Goal: Transaction & Acquisition: Subscribe to service/newsletter

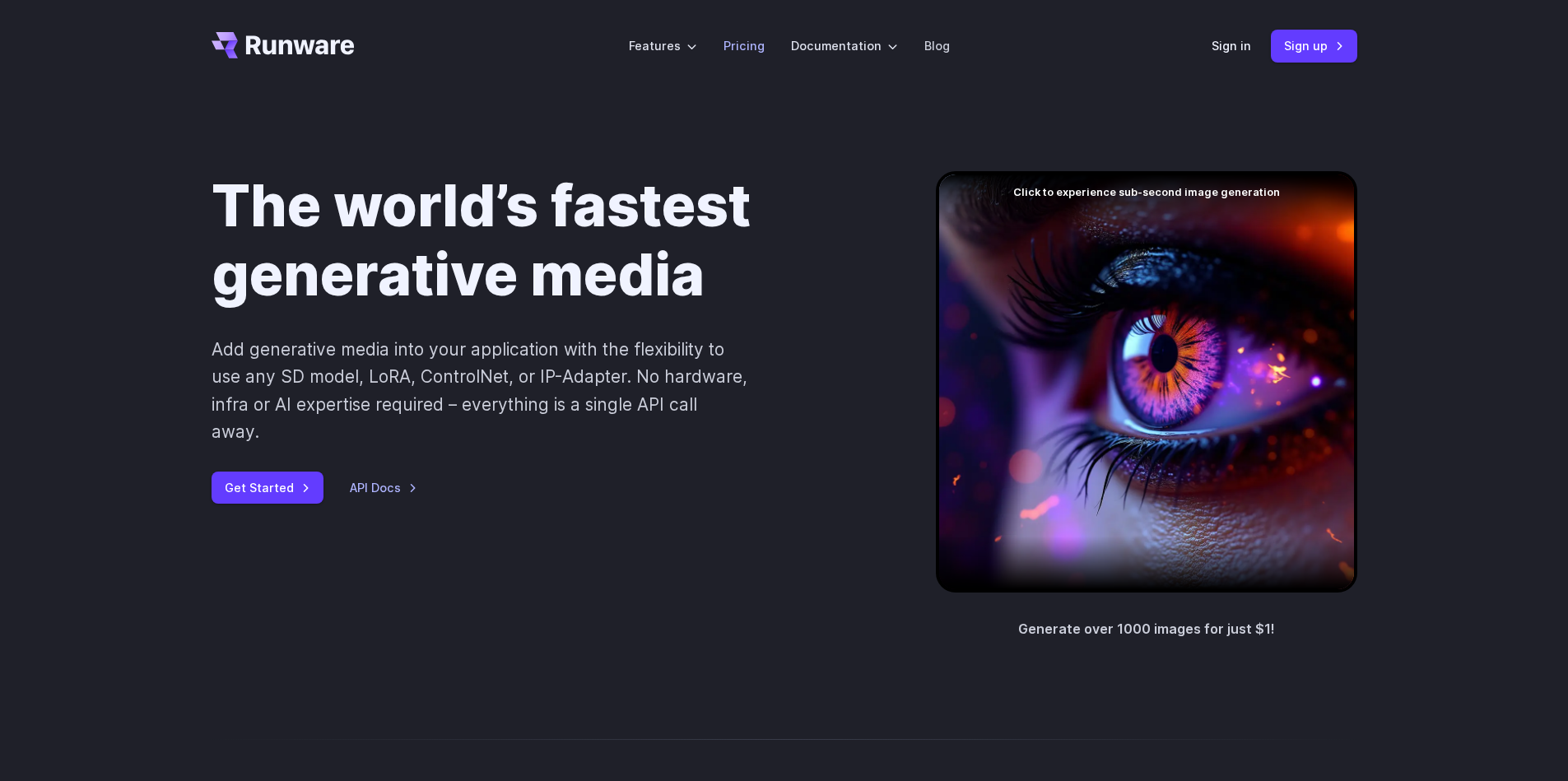
click at [752, 44] on link "Pricing" at bounding box center [744, 45] width 41 height 19
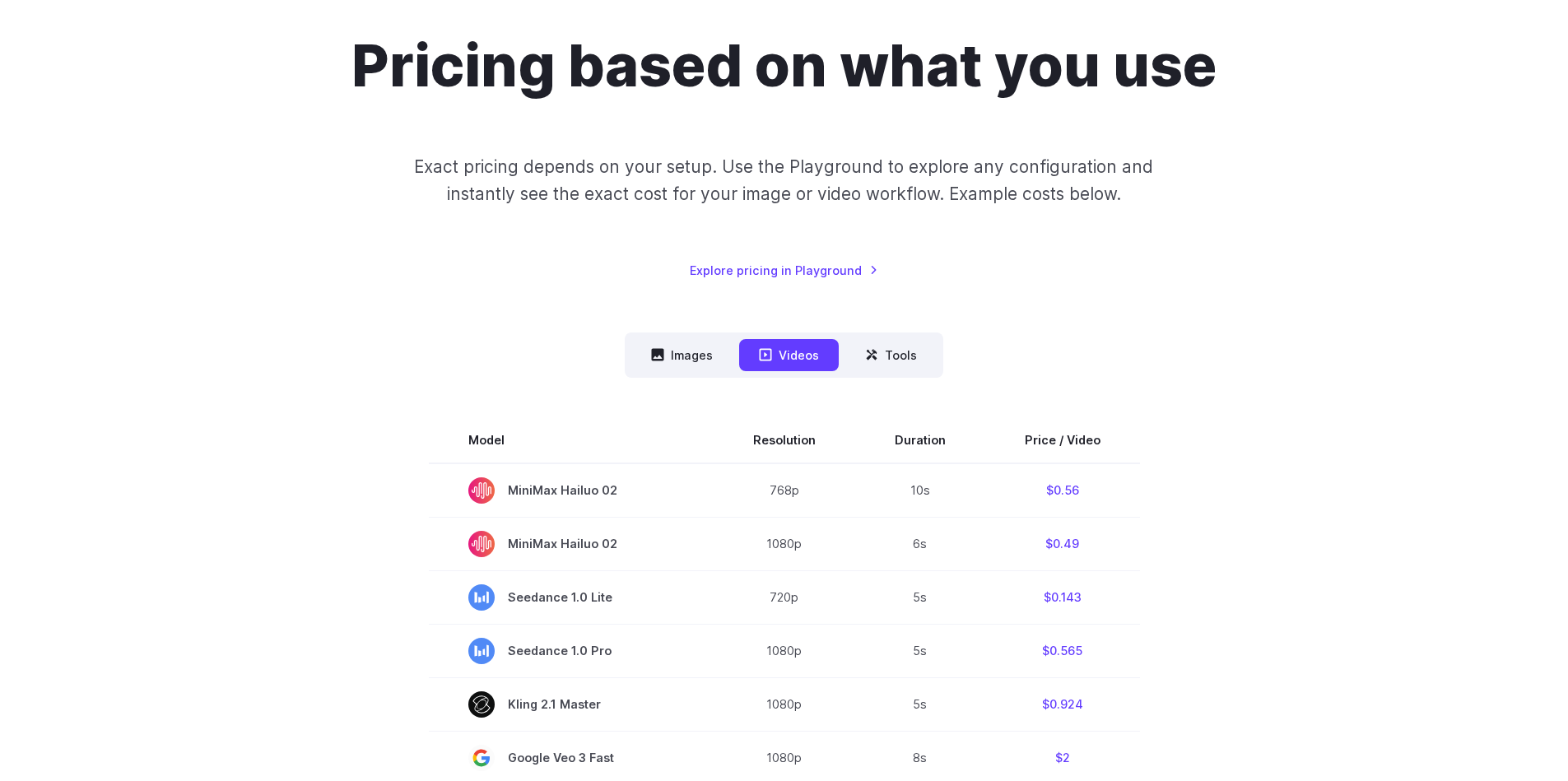
scroll to position [164, 0]
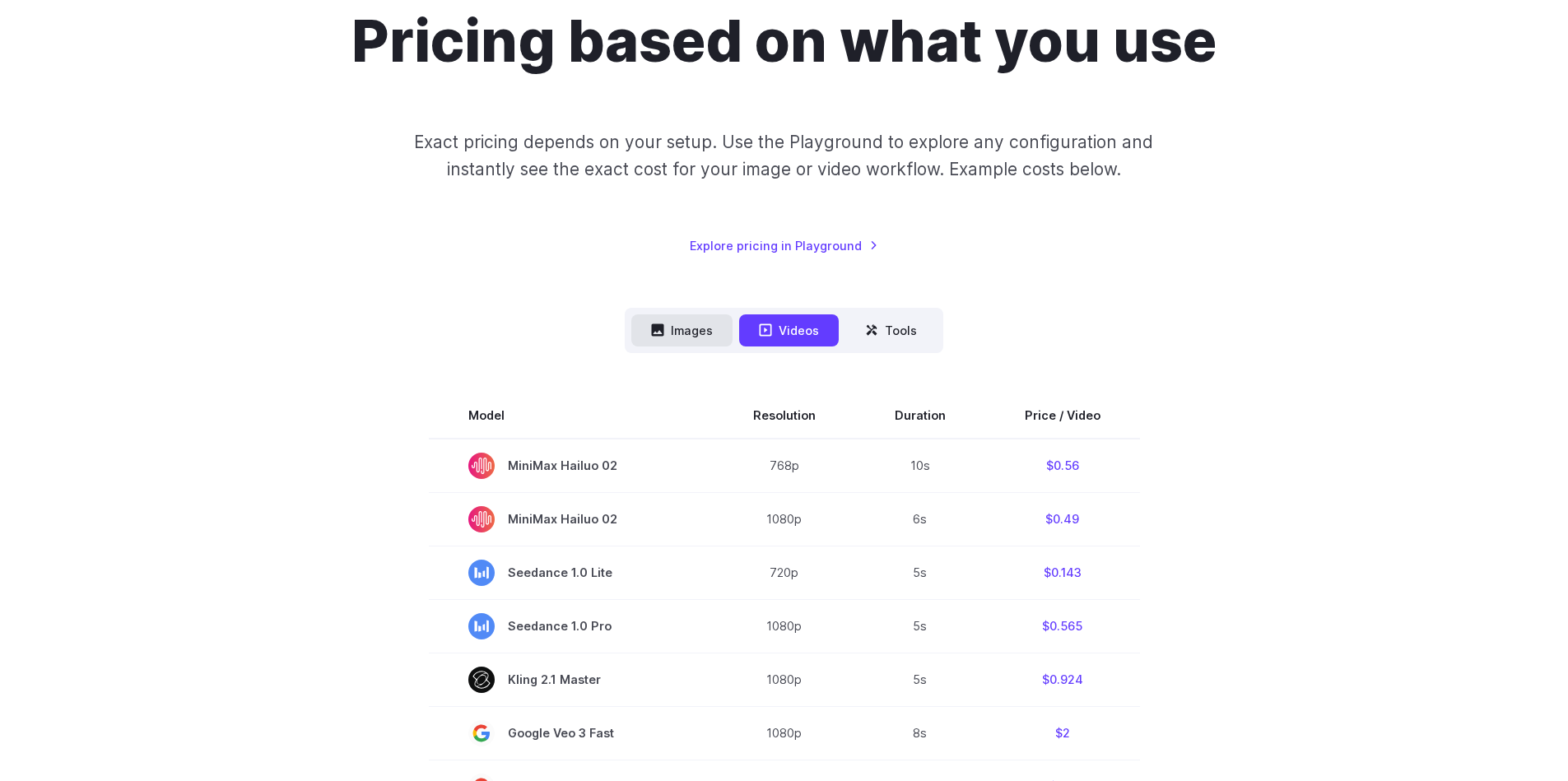
click at [674, 335] on button "Images" at bounding box center [682, 330] width 102 height 32
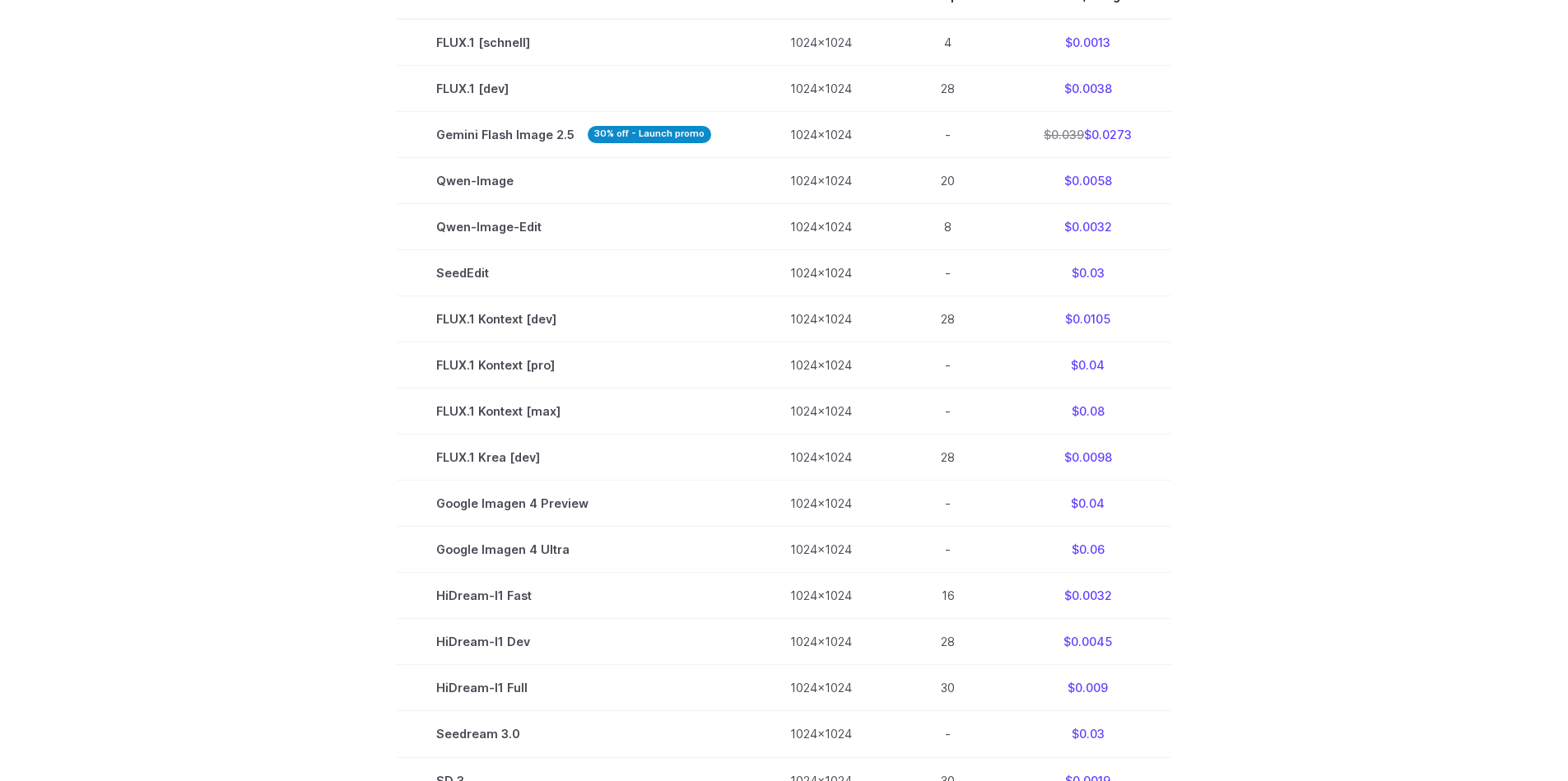
scroll to position [576, 0]
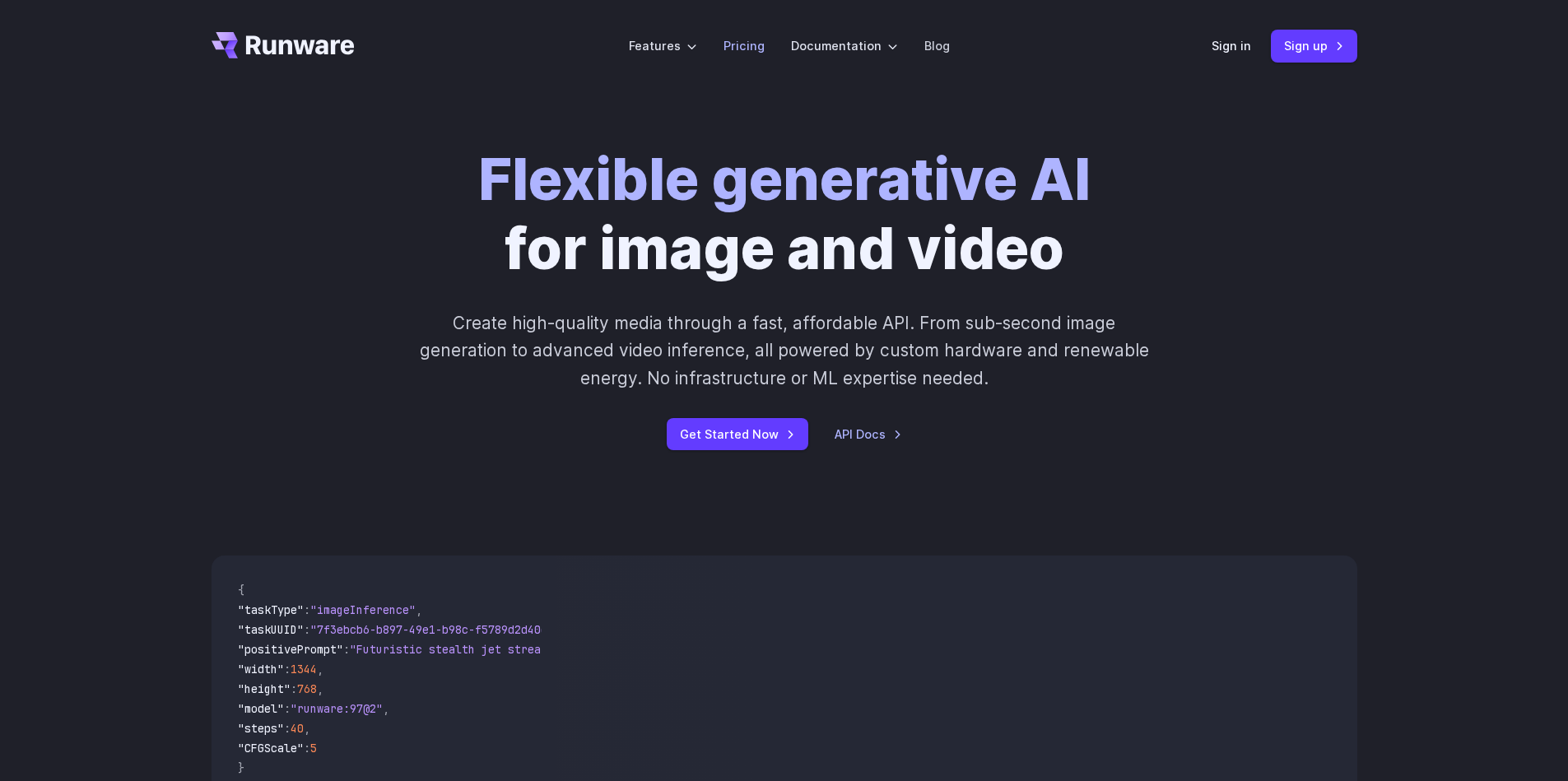
click at [752, 53] on link "Pricing" at bounding box center [744, 45] width 41 height 19
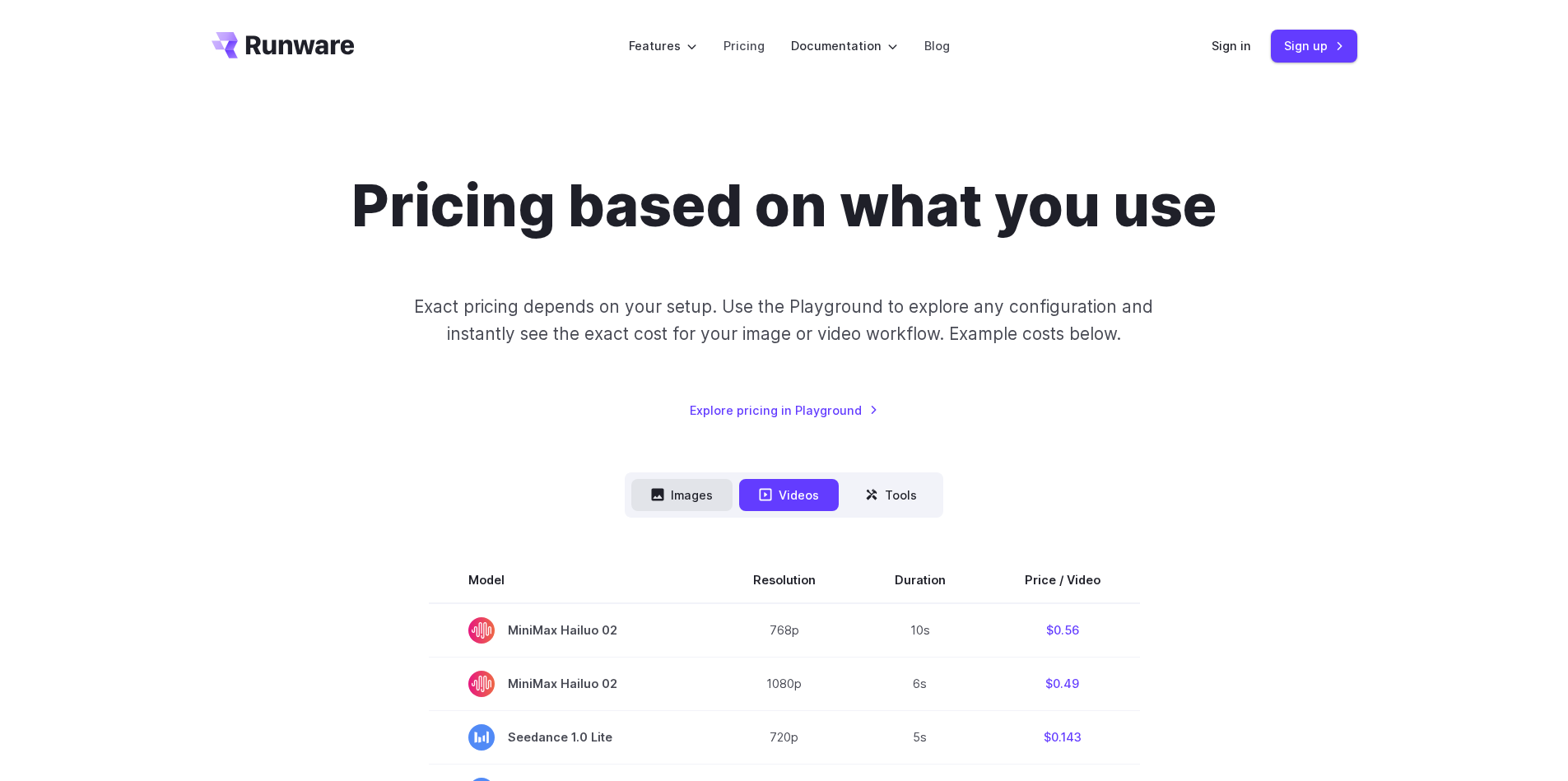
click at [678, 497] on button "Images" at bounding box center [682, 495] width 102 height 32
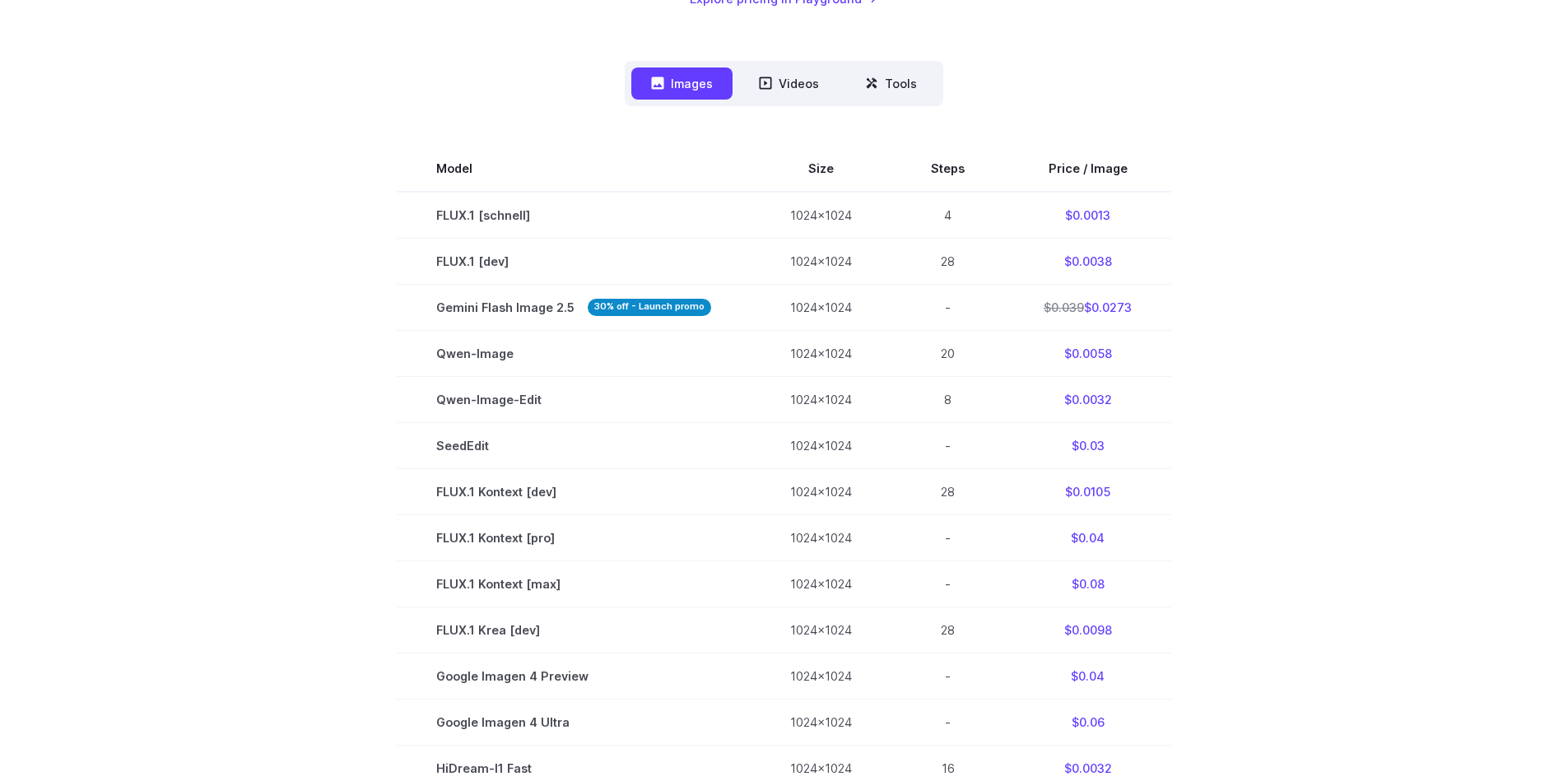
scroll to position [442, 0]
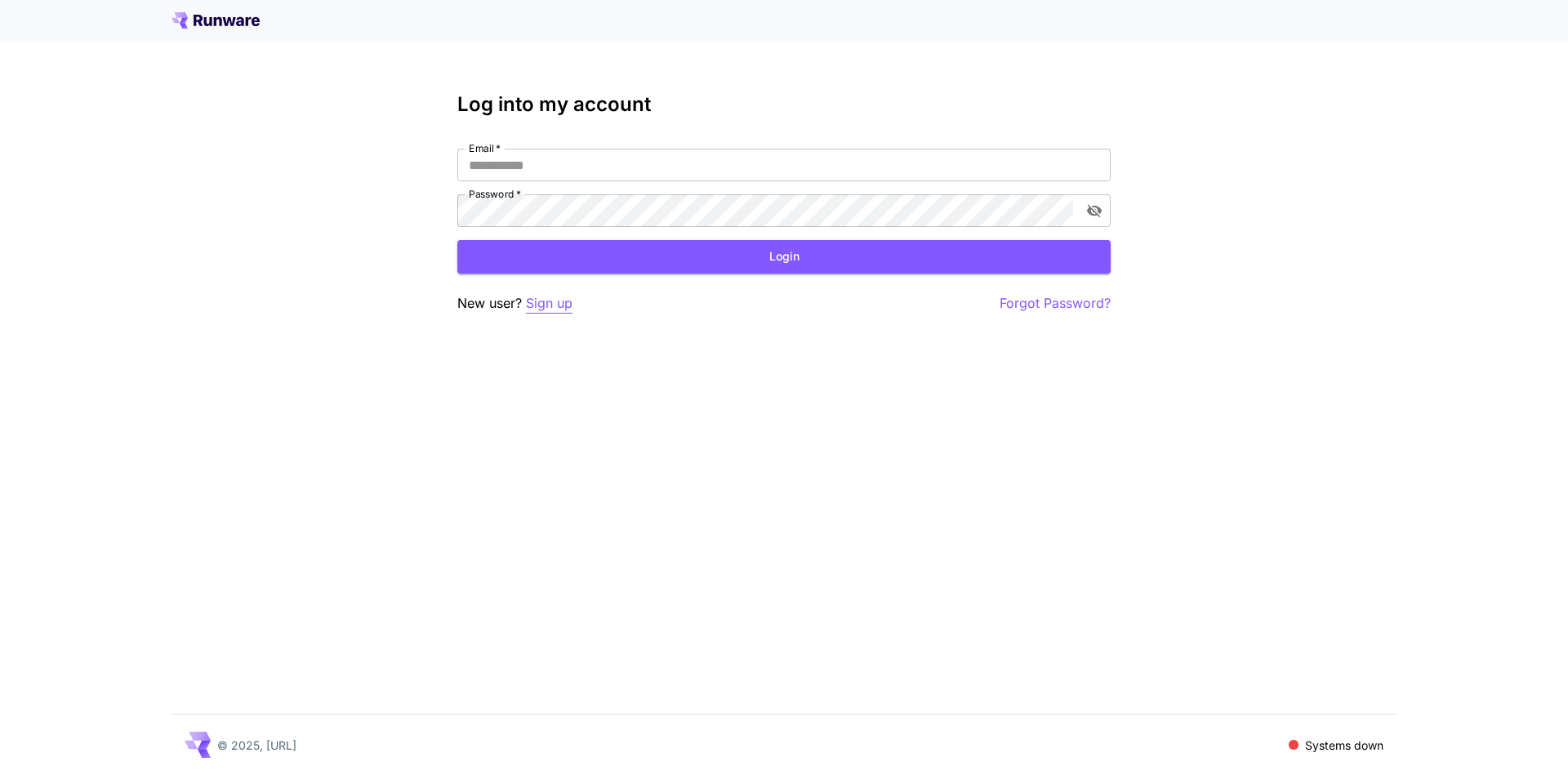
click at [543, 302] on p "Sign up" at bounding box center [549, 303] width 47 height 20
